Goal: Navigation & Orientation: Find specific page/section

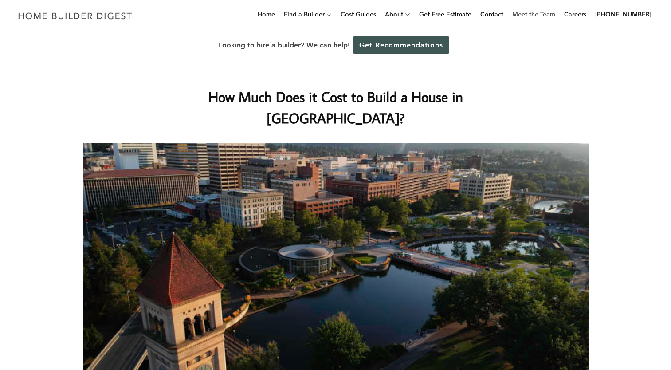
click at [542, 15] on link "Meet the Team" at bounding box center [534, 14] width 50 height 28
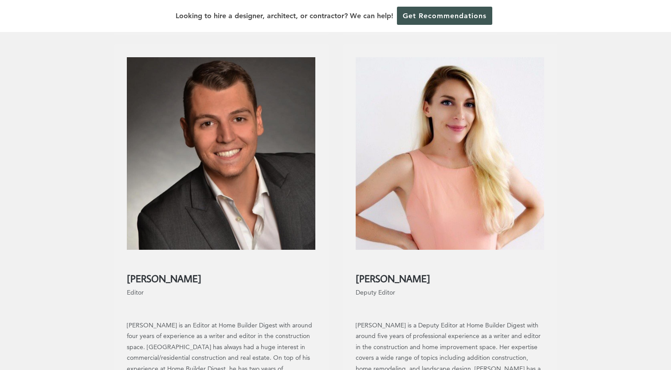
scroll to position [705, 0]
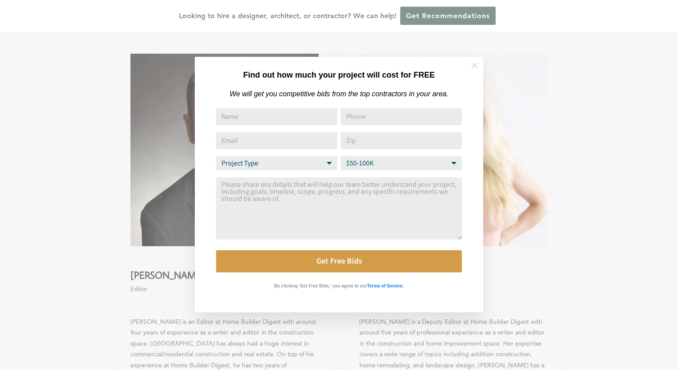
click at [472, 65] on icon at bounding box center [474, 66] width 10 height 10
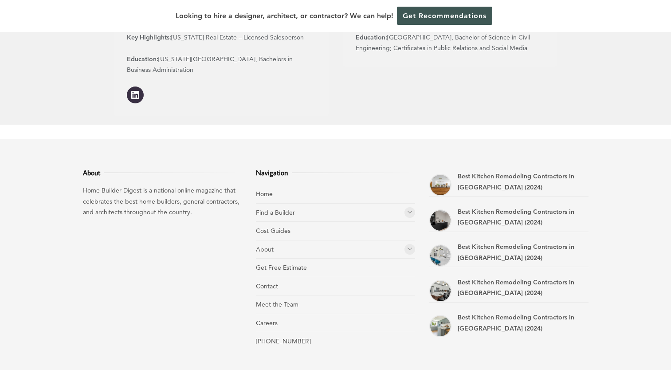
scroll to position [1164, 0]
click at [272, 208] on link "Find a Builder" at bounding box center [275, 212] width 39 height 8
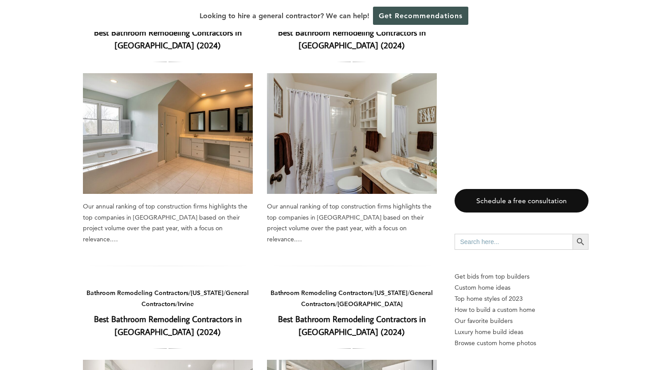
scroll to position [722, 0]
